Goal: Task Accomplishment & Management: Complete application form

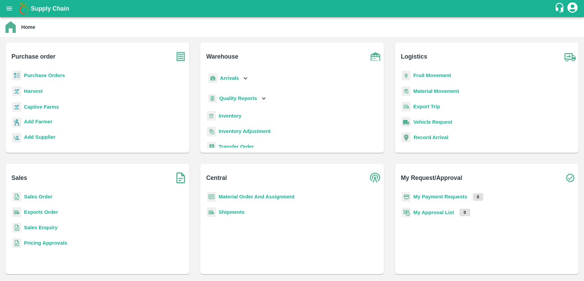
click at [268, 196] on b "Material Order And Assignment" at bounding box center [257, 196] width 76 height 5
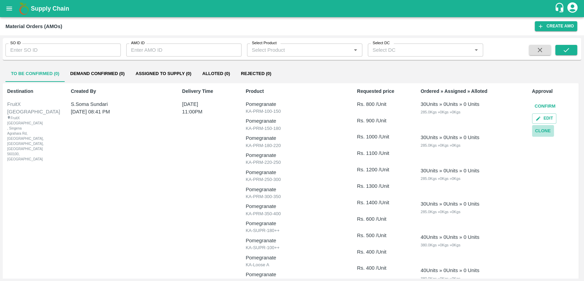
click at [545, 128] on button "Clone" at bounding box center [543, 131] width 22 height 12
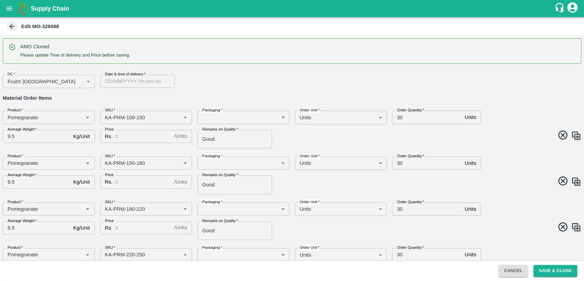
type input "Pomegranate"
type input "KA-PRM-100-150"
type input "Pomegranate"
type input "KA-PRM-150-180"
type input "Pomegranate"
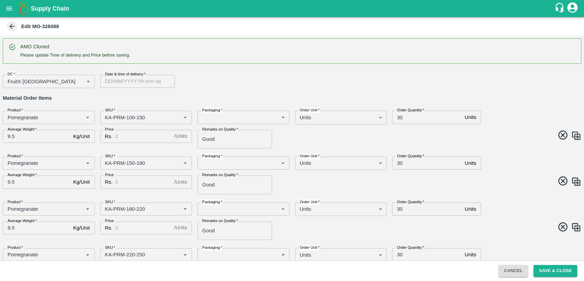
type input "KA-PRM-180-220"
type input "Pomegranate"
type input "KA-PRM-220-250"
type input "Pomegranate"
type input "KA-PRM-250-300"
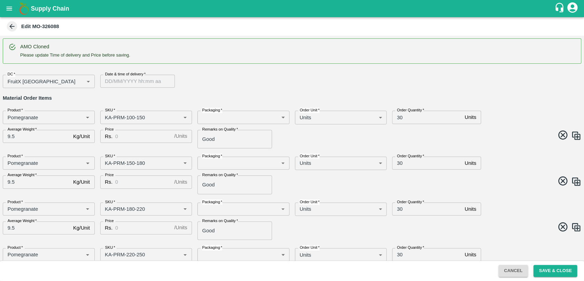
type input "Pomegranate"
type input "KA-PRM-300-350"
type input "Pomegranate"
type input "KA-PRM-350-400"
type input "Pomegranate"
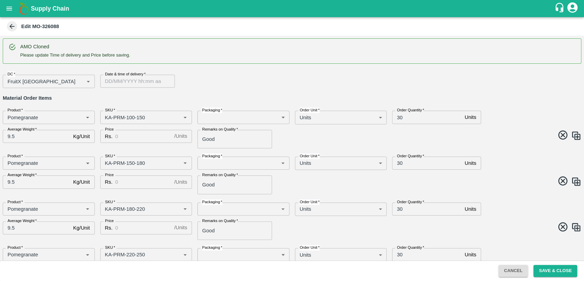
type input "KA-SUPR-180++"
type input "Pomegranate"
type input "KA-SUPR-100++"
type input "Pomegranate"
type input "KA-Loose A"
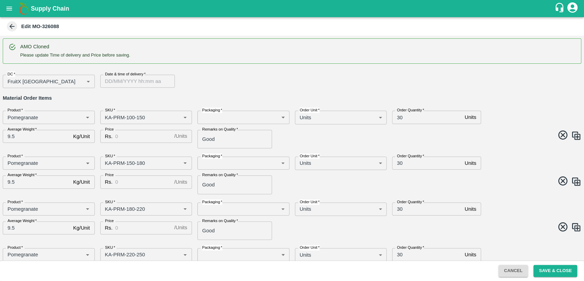
type input "Pomegranate"
type input "KA-Loose B"
type input "Pomegranate"
type input "KA-Green"
type input "Pomegranate"
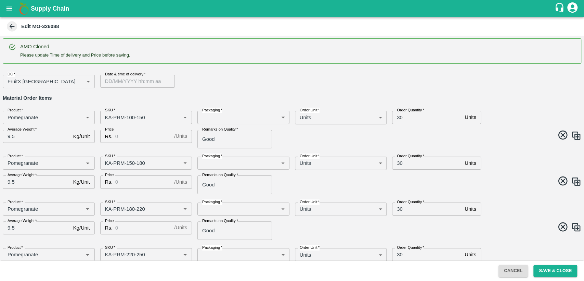
type input "KA-Damage Fruit"
type input "DD/MM/YYYY hh:mm aa"
click at [111, 81] on input "DD/MM/YYYY hh:mm aa" at bounding box center [135, 81] width 70 height 13
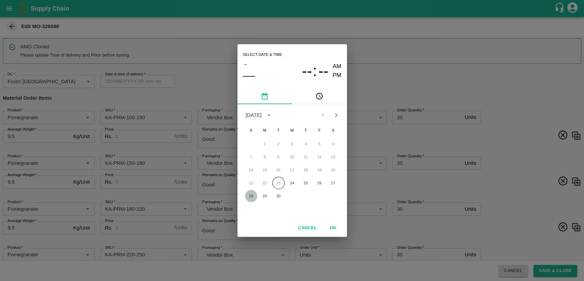
click at [252, 199] on button "28" at bounding box center [251, 196] width 12 height 12
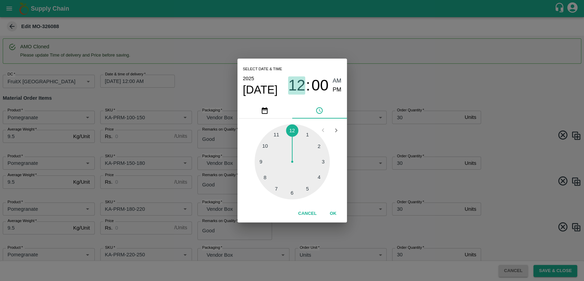
click at [300, 90] on span "12" at bounding box center [296, 85] width 17 height 18
click at [276, 136] on div at bounding box center [292, 161] width 75 height 75
click at [340, 90] on span "PM" at bounding box center [337, 89] width 9 height 9
type input "[DATE] 11:00 PM"
click at [334, 216] on button "OK" at bounding box center [333, 213] width 22 height 12
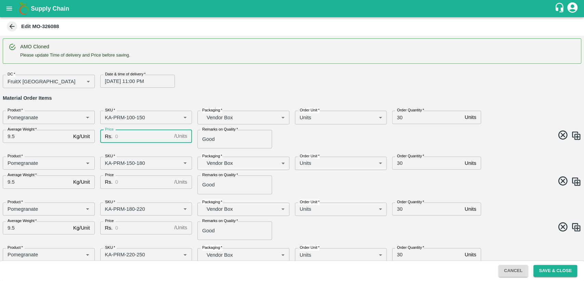
click at [131, 137] on input "Price" at bounding box center [143, 136] width 56 height 13
type input "800"
click at [129, 182] on input "Price" at bounding box center [143, 181] width 56 height 13
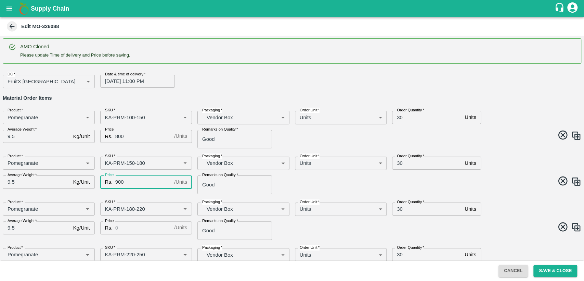
type input "900"
click at [129, 223] on input "Price" at bounding box center [143, 227] width 56 height 13
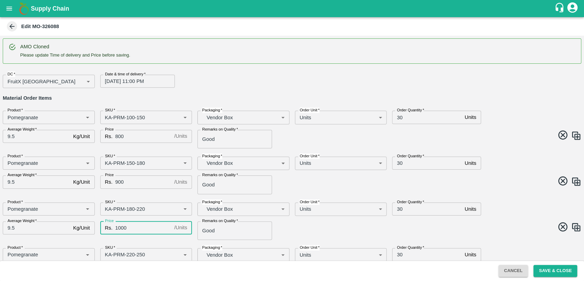
type input "1000"
click at [298, 229] on span at bounding box center [436, 227] width 292 height 13
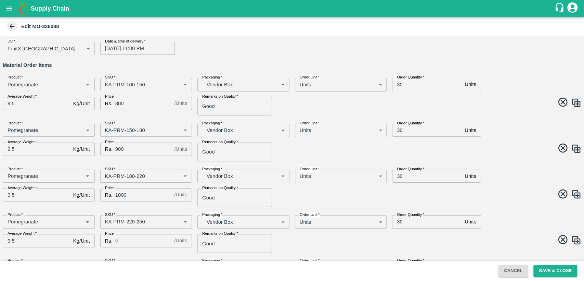
scroll to position [33, 0]
click at [400, 84] on input "30" at bounding box center [427, 84] width 70 height 13
type input "40"
click at [397, 129] on input "30" at bounding box center [427, 130] width 70 height 13
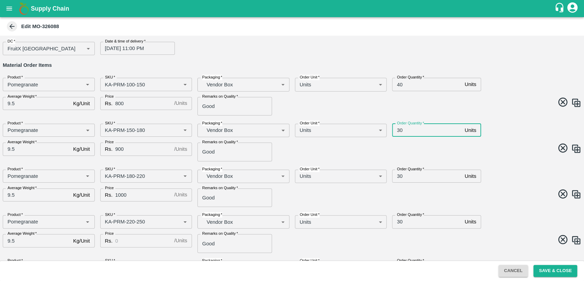
click at [397, 129] on input "30" at bounding box center [427, 130] width 70 height 13
type input "40"
click at [138, 240] on input "Price" at bounding box center [143, 240] width 56 height 13
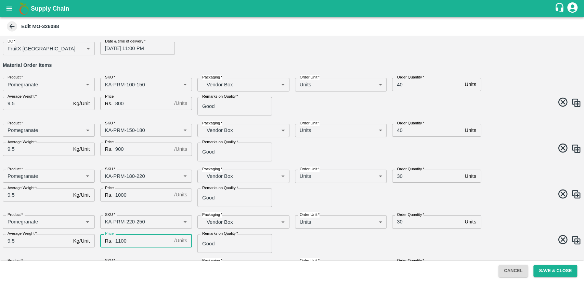
type input "1100"
click at [338, 245] on span at bounding box center [436, 240] width 292 height 13
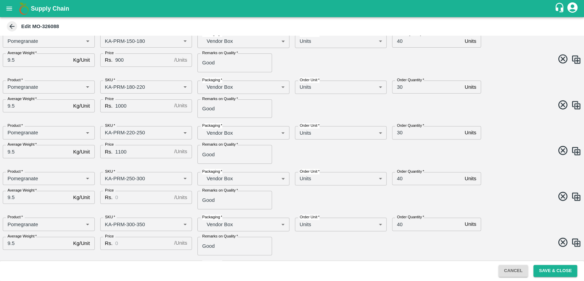
scroll to position [123, 0]
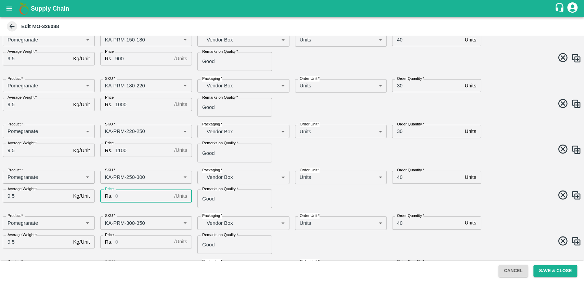
click at [129, 194] on input "Price" at bounding box center [143, 195] width 56 height 13
type input "1200"
click at [124, 241] on input "Price" at bounding box center [143, 241] width 56 height 13
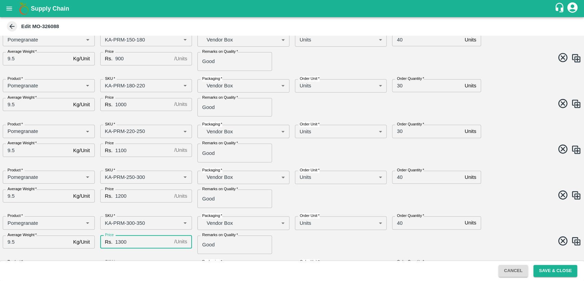
type input "1300"
click at [281, 245] on div "Remarks on Quality   * Good Remarks on Quality" at bounding box center [241, 242] width 98 height 24
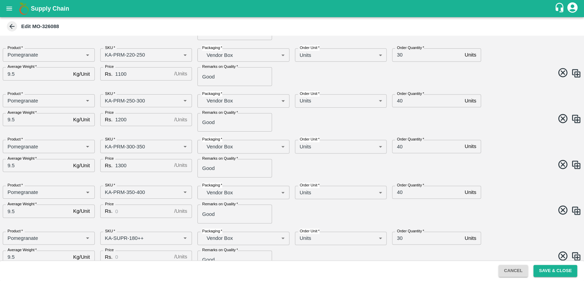
scroll to position [204, 0]
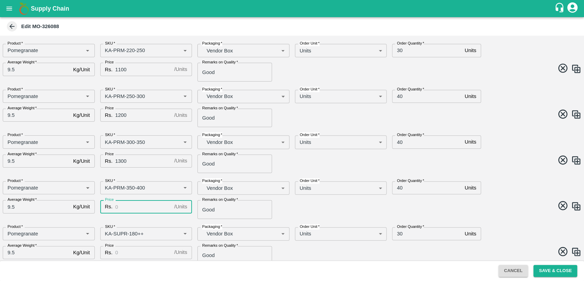
click at [126, 207] on input "Price" at bounding box center [143, 206] width 56 height 13
type input "1400"
click at [134, 251] on input "Price" at bounding box center [143, 252] width 56 height 13
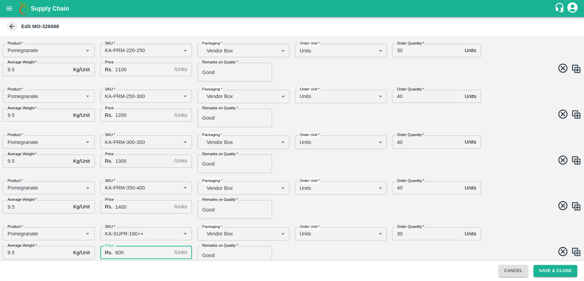
type input "600"
click at [301, 246] on span at bounding box center [436, 252] width 292 height 13
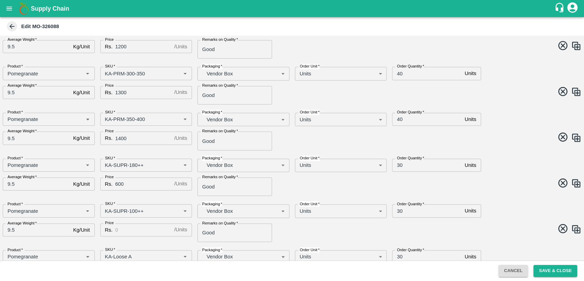
scroll to position [277, 0]
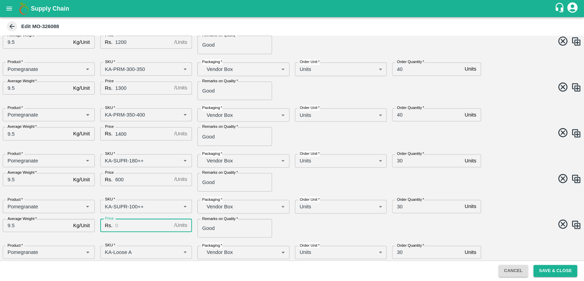
click at [134, 226] on input "Price" at bounding box center [143, 225] width 56 height 13
type input "500"
click at [319, 226] on span at bounding box center [436, 224] width 292 height 13
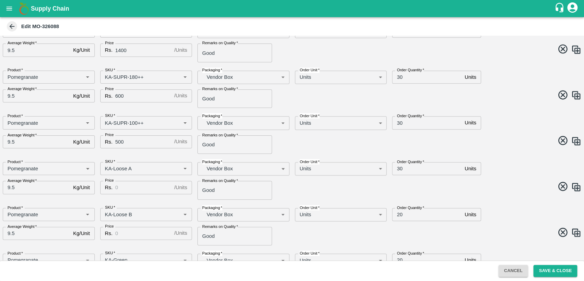
scroll to position [361, 0]
click at [133, 186] on input "Price" at bounding box center [143, 186] width 56 height 13
type input "400"
click at [123, 234] on input "Price" at bounding box center [143, 232] width 56 height 13
type input "1"
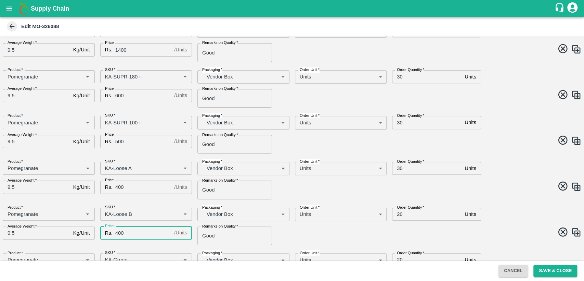
type input "400"
click at [292, 236] on span at bounding box center [436, 232] width 292 height 13
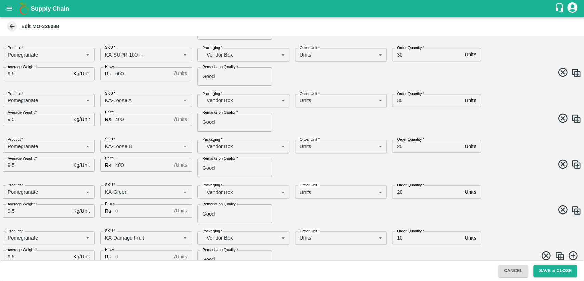
scroll to position [429, 0]
click at [147, 207] on input "Price" at bounding box center [143, 209] width 56 height 13
type input "400"
click at [134, 255] on input "Price" at bounding box center [143, 255] width 56 height 13
type input "400"
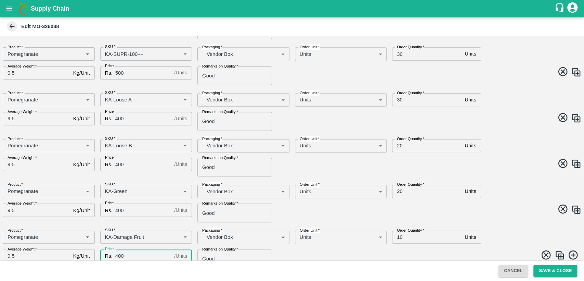
click at [332, 208] on span at bounding box center [436, 209] width 292 height 13
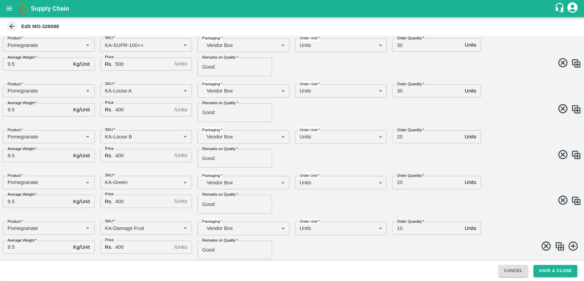
scroll to position [440, 0]
click at [548, 270] on button "Save & Close" at bounding box center [556, 271] width 44 height 12
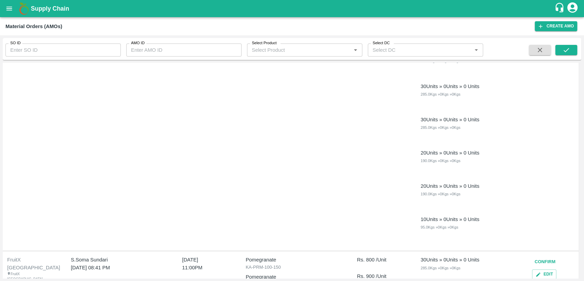
scroll to position [398, 0]
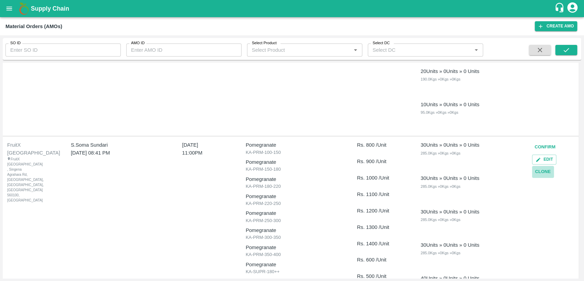
click at [544, 173] on button "Clone" at bounding box center [543, 172] width 22 height 12
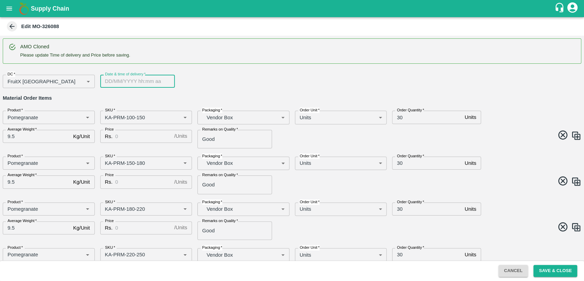
type input "DD/MM/YYYY hh:mm aa"
click at [118, 79] on input "DD/MM/YYYY hh:mm aa" at bounding box center [135, 81] width 70 height 13
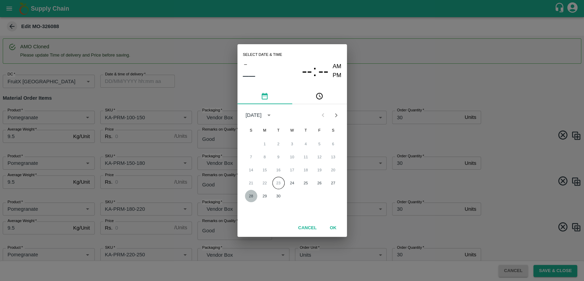
click at [251, 194] on button "28" at bounding box center [251, 196] width 12 height 12
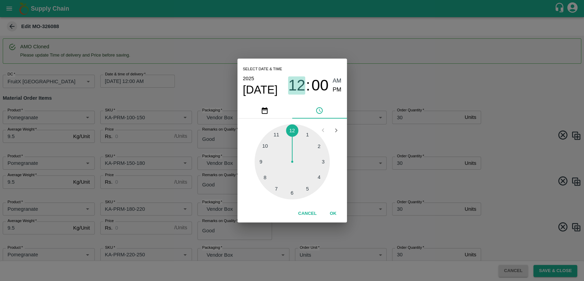
click at [297, 93] on span "12" at bounding box center [296, 85] width 17 height 18
click at [276, 136] on div at bounding box center [292, 161] width 75 height 75
click at [340, 89] on span "PM" at bounding box center [337, 89] width 9 height 9
type input "[DATE] 11:00 PM"
click at [335, 214] on button "OK" at bounding box center [333, 213] width 22 height 12
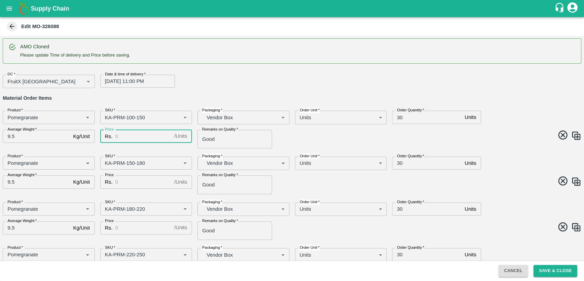
click at [137, 134] on input "Price" at bounding box center [143, 136] width 56 height 13
type input "800"
click at [398, 116] on input "30" at bounding box center [427, 117] width 70 height 13
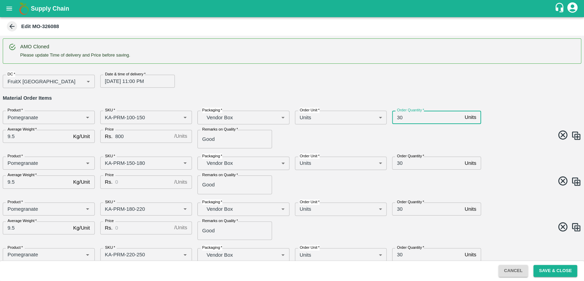
click at [398, 116] on input "30" at bounding box center [427, 117] width 70 height 13
type input "40"
click at [398, 162] on input "30" at bounding box center [427, 162] width 70 height 13
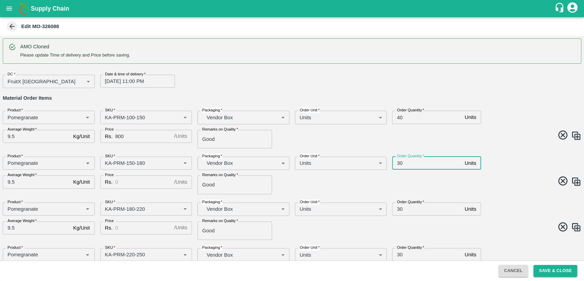
click at [398, 162] on input "30" at bounding box center [427, 162] width 70 height 13
type input "40"
click at [135, 179] on input "Price" at bounding box center [143, 181] width 56 height 13
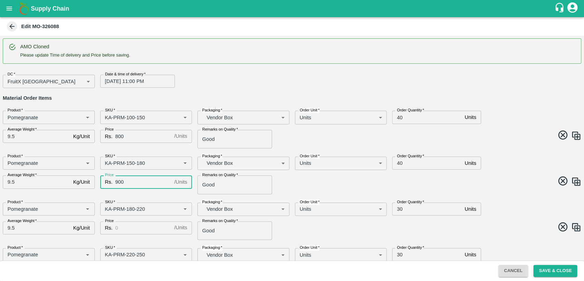
type input "900"
click at [137, 226] on input "Price" at bounding box center [143, 227] width 56 height 13
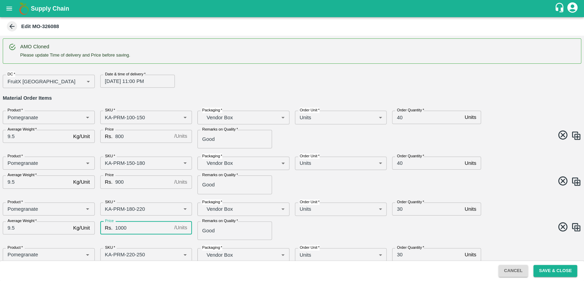
type input "1000"
click at [333, 220] on div "Product   * Product   * SKU   * SKU   * Packaging   * Vendor Box BOM/276 Packag…" at bounding box center [289, 218] width 584 height 43
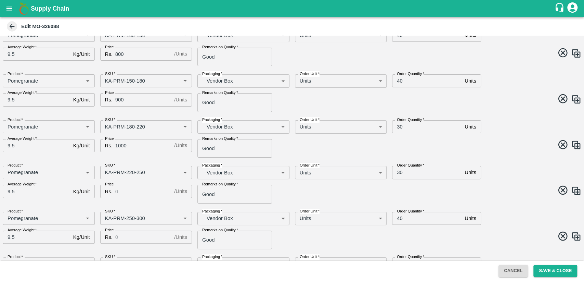
scroll to position [84, 0]
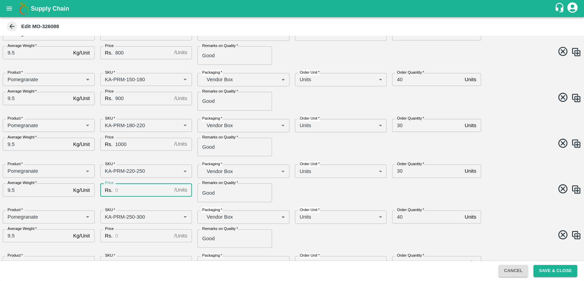
click at [131, 188] on input "Price" at bounding box center [143, 189] width 56 height 13
type input "1100"
click at [140, 236] on input "Price" at bounding box center [143, 235] width 56 height 13
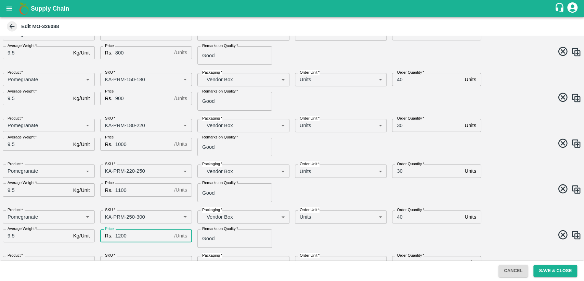
type input "1200"
click at [302, 234] on span at bounding box center [436, 235] width 292 height 13
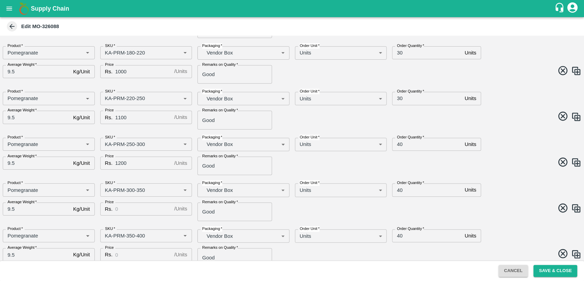
scroll to position [161, 0]
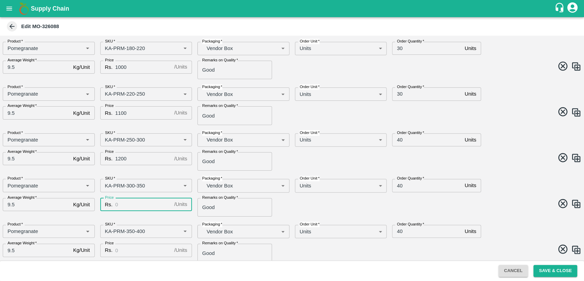
click at [154, 206] on input "Price" at bounding box center [143, 204] width 56 height 13
type input "1300"
click at [294, 204] on span at bounding box center [436, 204] width 292 height 13
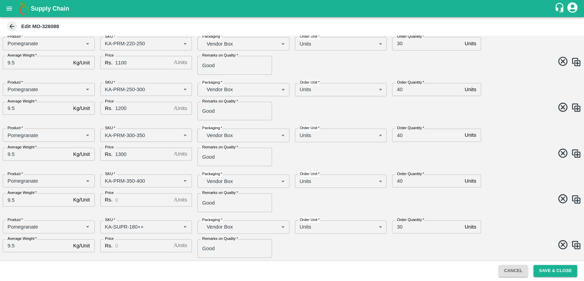
scroll to position [212, 0]
click at [122, 197] on input "Price" at bounding box center [143, 198] width 56 height 13
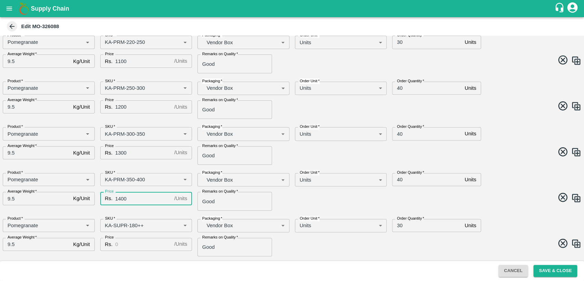
type input "1400"
click at [137, 244] on input "Price" at bounding box center [143, 244] width 56 height 13
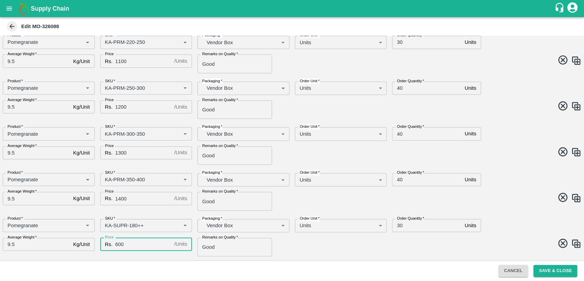
type input "600"
click at [327, 240] on span at bounding box center [436, 244] width 292 height 13
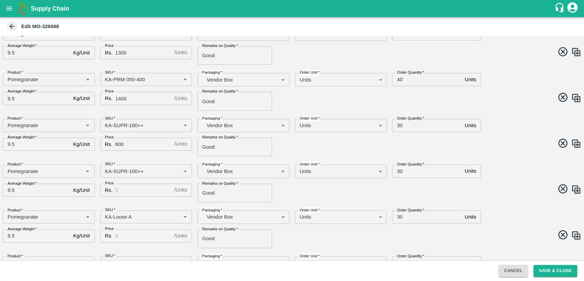
scroll to position [313, 0]
click at [127, 190] on input "Price" at bounding box center [143, 189] width 56 height 13
click at [131, 234] on input "Price" at bounding box center [143, 235] width 56 height 13
click at [132, 191] on input "5000" at bounding box center [143, 189] width 56 height 13
type input "500"
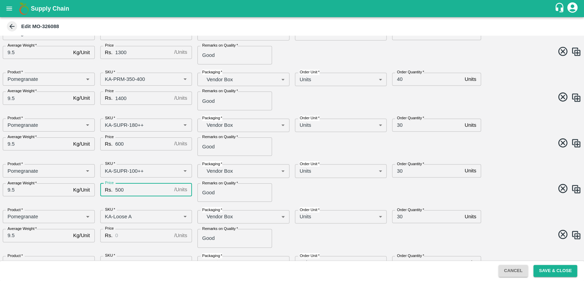
click at [133, 233] on input "Price" at bounding box center [143, 235] width 56 height 13
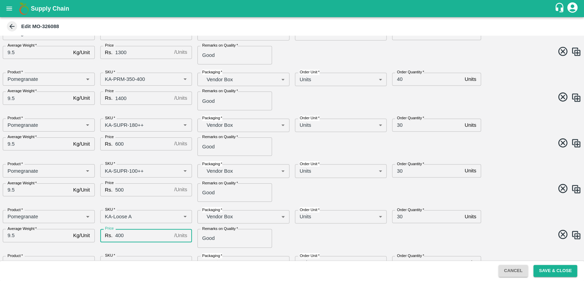
type input "400"
click at [304, 233] on span at bounding box center [436, 235] width 292 height 13
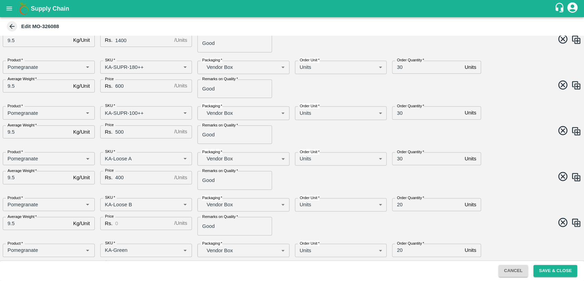
scroll to position [378, 0]
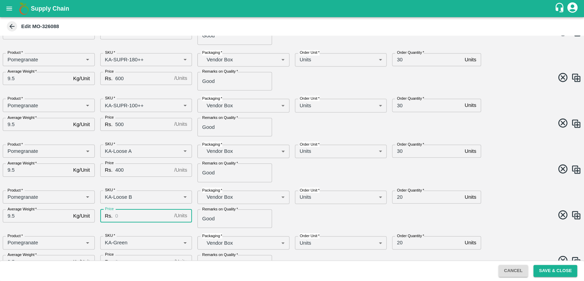
click at [126, 211] on input "Price" at bounding box center [143, 215] width 56 height 13
type input "400"
click at [290, 218] on span at bounding box center [436, 215] width 292 height 13
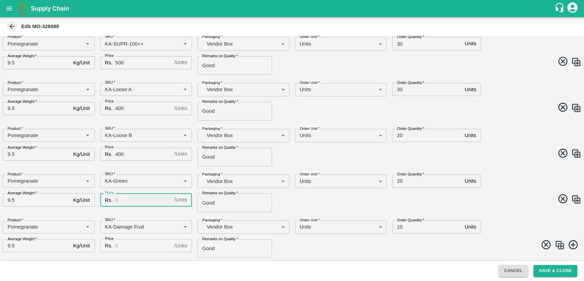
click at [127, 202] on input "Price" at bounding box center [143, 199] width 56 height 13
type input "400"
click at [140, 243] on input "Price" at bounding box center [143, 245] width 56 height 13
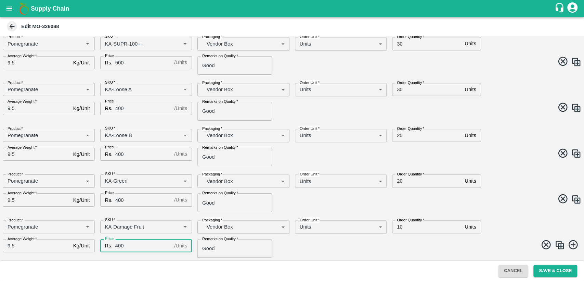
type input "400"
click at [350, 244] on span at bounding box center [436, 245] width 292 height 13
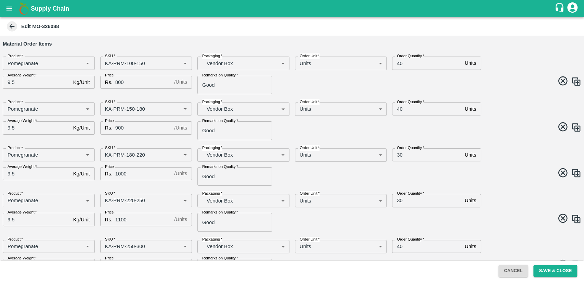
scroll to position [0, 0]
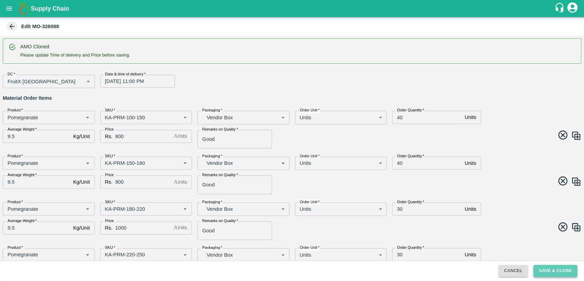
click at [567, 268] on button "Save & Close" at bounding box center [556, 271] width 44 height 12
